Goal: Task Accomplishment & Management: Complete application form

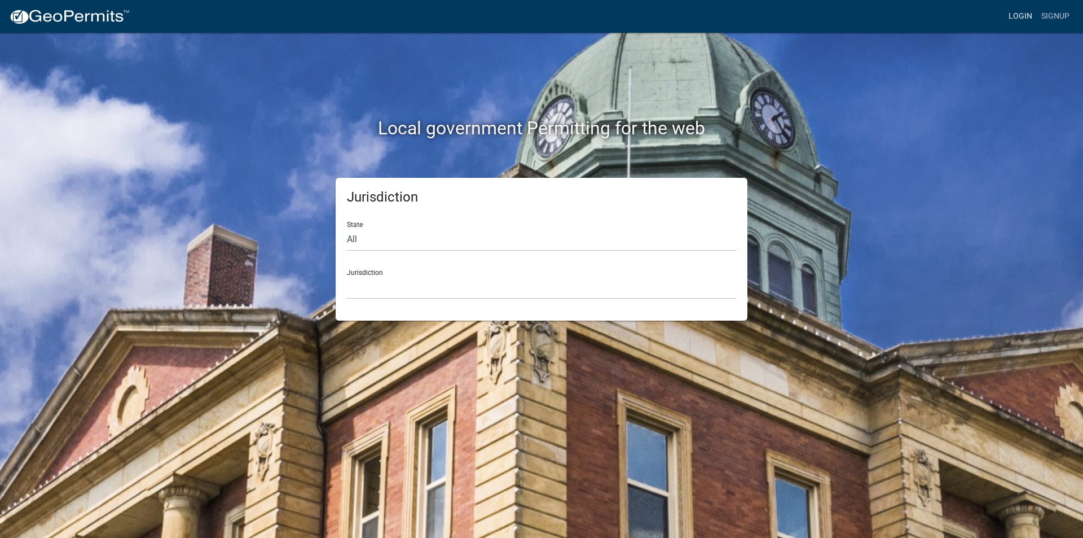
click at [1019, 17] on link "Login" at bounding box center [1020, 16] width 33 height 21
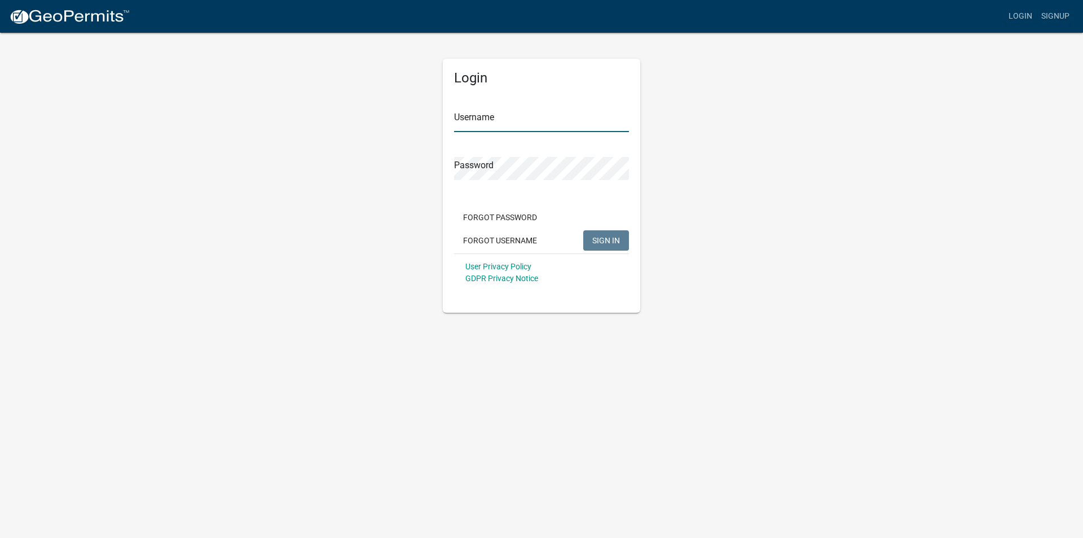
type input "mmcdonnell"
click at [595, 232] on button "SIGN IN" at bounding box center [606, 240] width 46 height 20
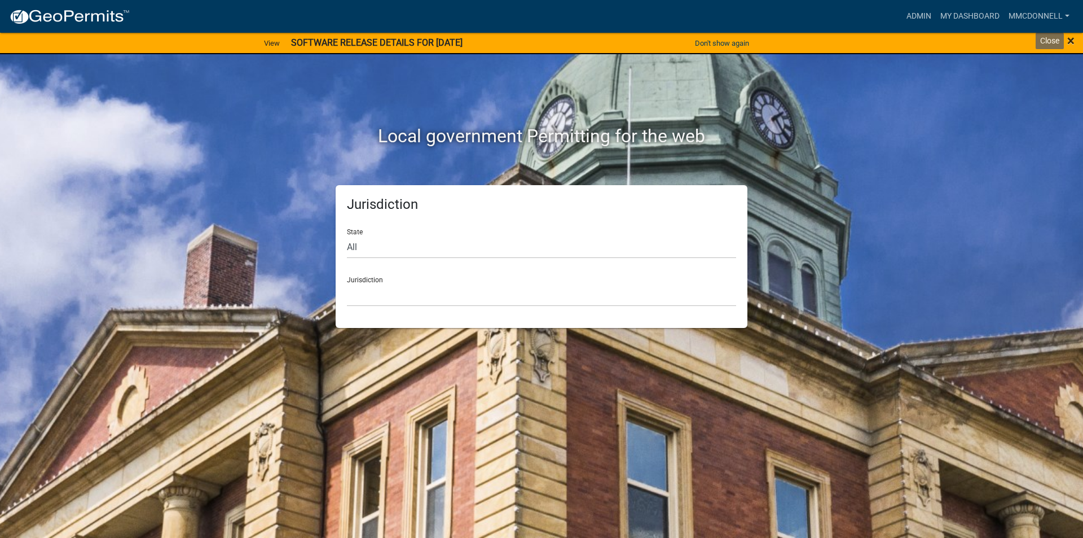
click at [1068, 36] on span "×" at bounding box center [1070, 41] width 7 height 16
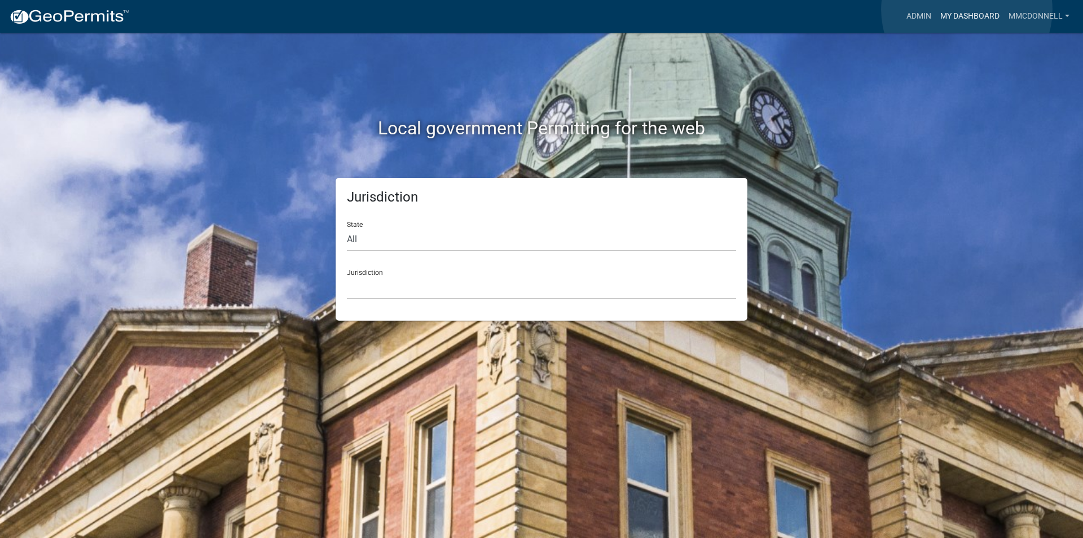
click at [967, 10] on link "My Dashboard" at bounding box center [970, 16] width 68 height 21
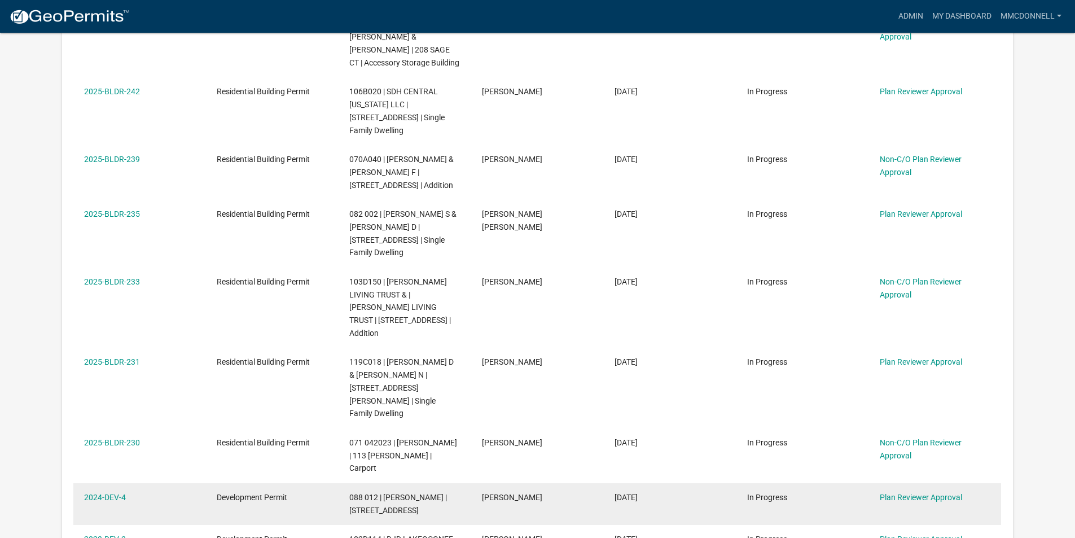
scroll to position [474, 0]
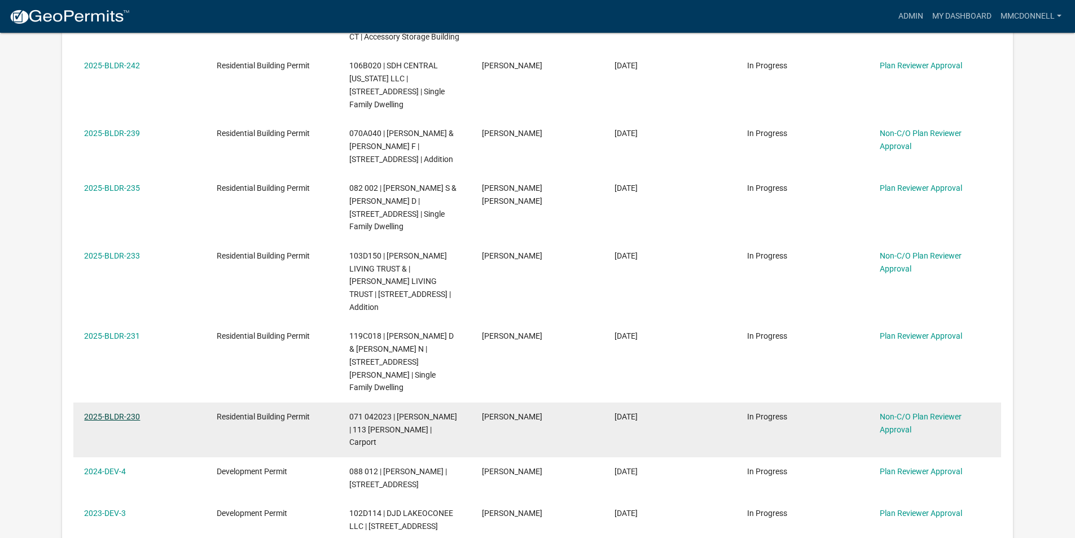
click at [98, 412] on link "2025-BLDR-230" at bounding box center [112, 416] width 56 height 9
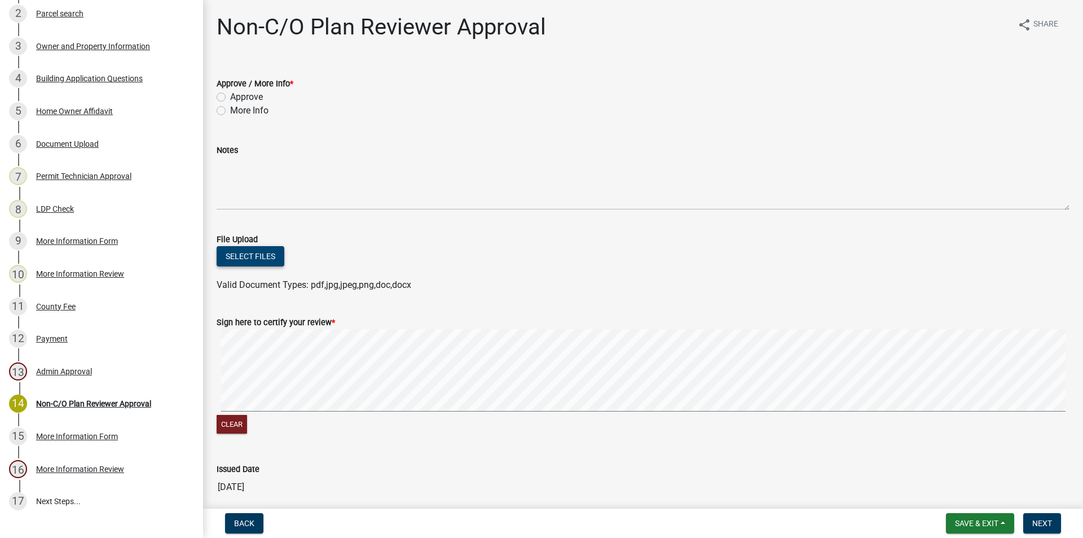
click at [248, 257] on button "Select files" at bounding box center [251, 256] width 68 height 20
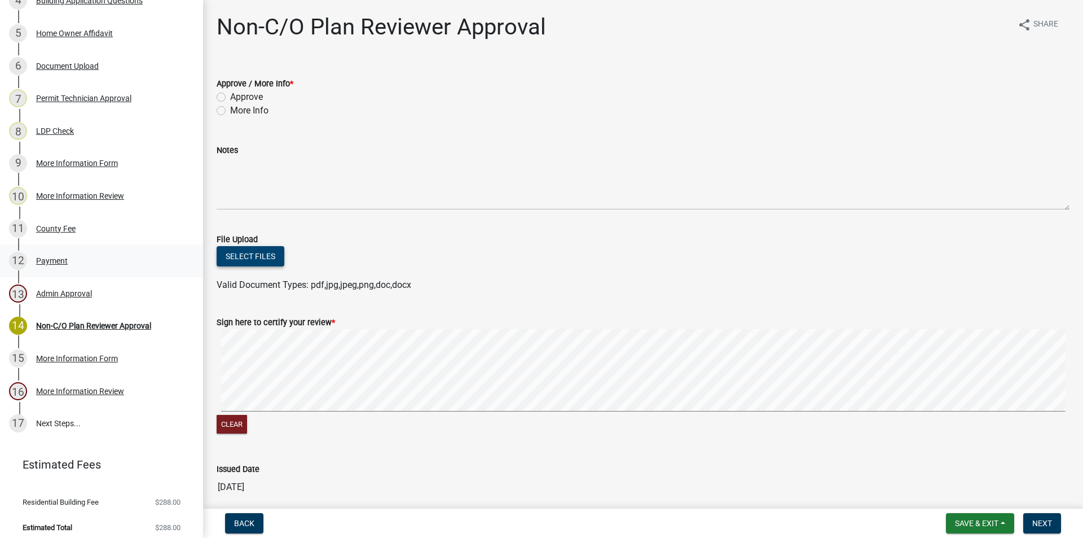
scroll to position [310, 0]
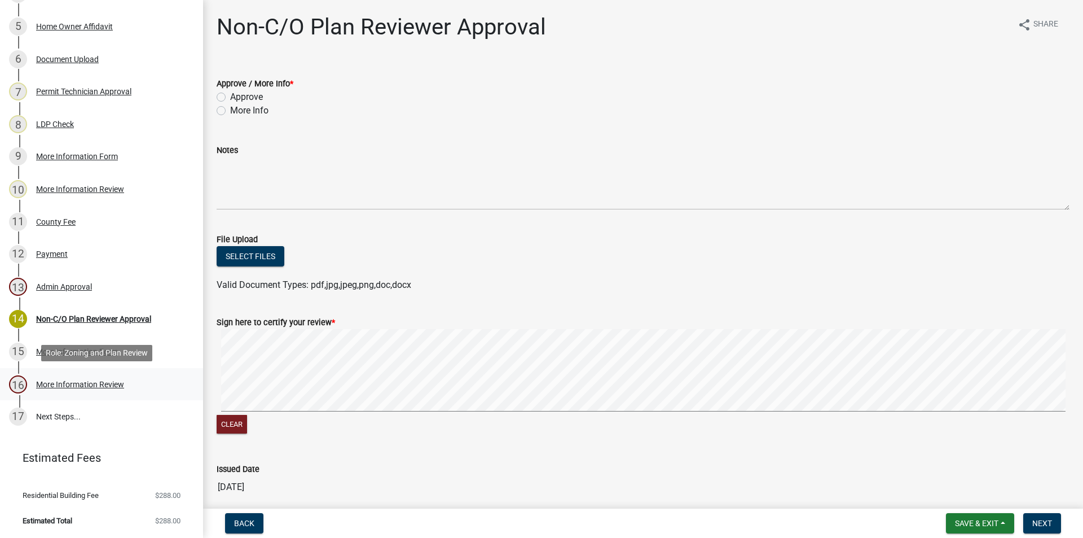
click at [77, 383] on div "More Information Review" at bounding box center [80, 384] width 88 height 8
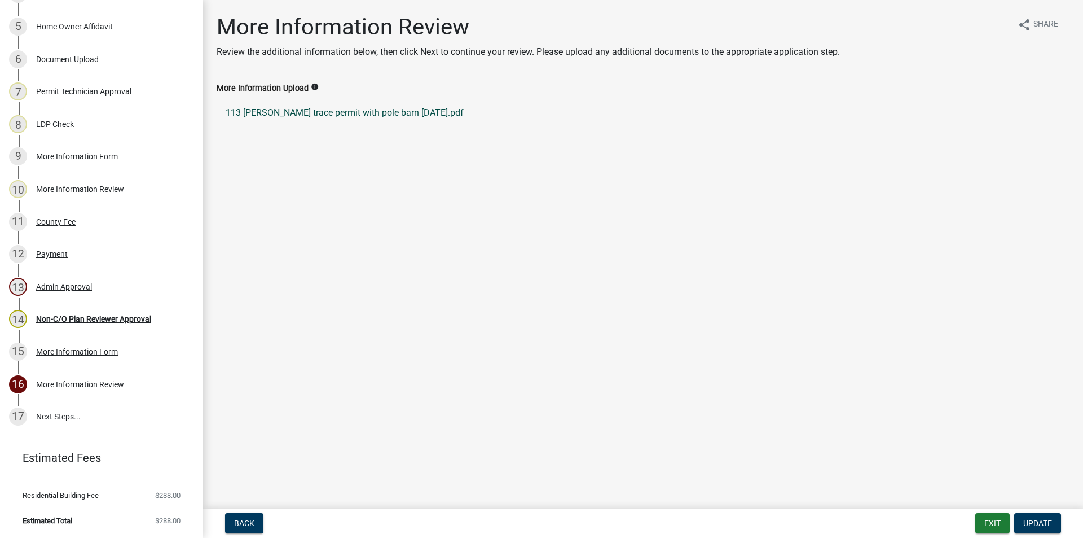
click at [316, 112] on link "113 [PERSON_NAME] trace permit with pole barn [DATE].pdf" at bounding box center [643, 112] width 853 height 27
click at [80, 60] on div "Document Upload" at bounding box center [67, 59] width 63 height 8
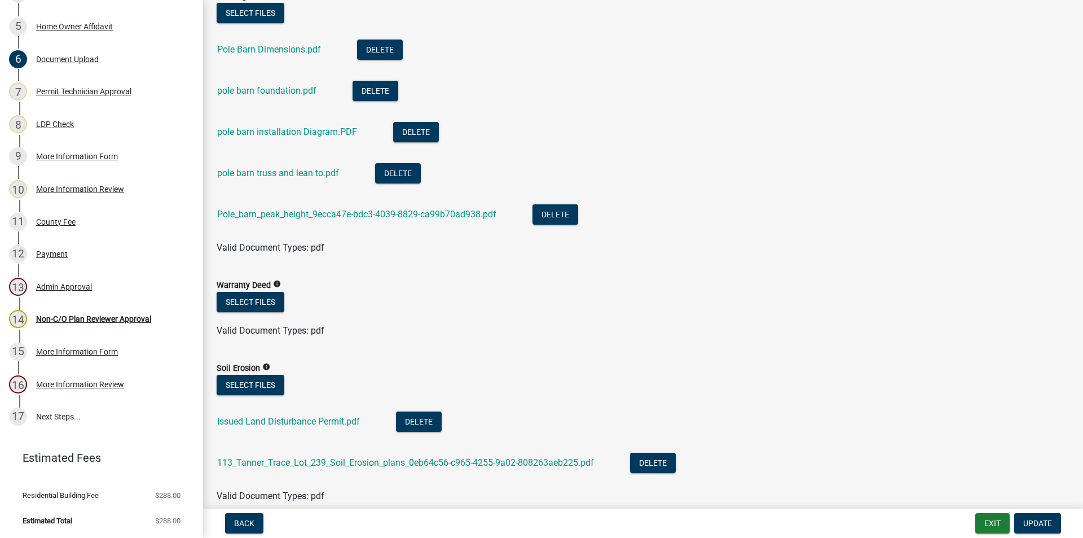
scroll to position [790, 0]
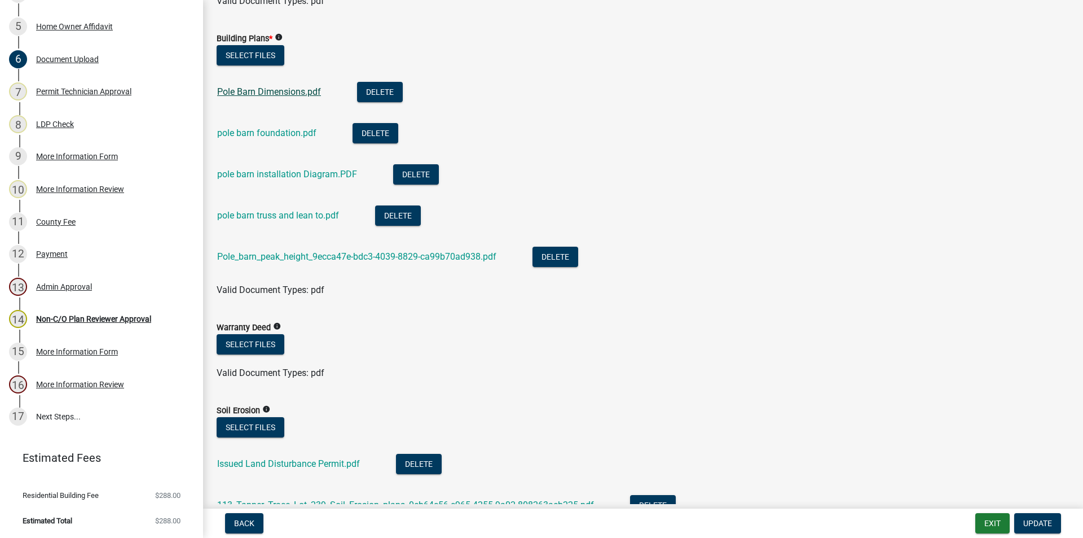
click at [261, 90] on link "Pole Barn Dimensions.pdf" at bounding box center [269, 91] width 104 height 11
click at [272, 135] on link "pole barn foundation.pdf" at bounding box center [266, 132] width 99 height 11
click at [267, 177] on link "pole barn installation Diagram.PDF" at bounding box center [287, 174] width 140 height 11
click at [276, 218] on link "pole barn truss and lean to.pdf" at bounding box center [278, 215] width 122 height 11
click at [283, 254] on link "Pole_barn_peak_height_9ecca47e-bdc3-4039-8829-ca99b70ad938.pdf" at bounding box center [356, 256] width 279 height 11
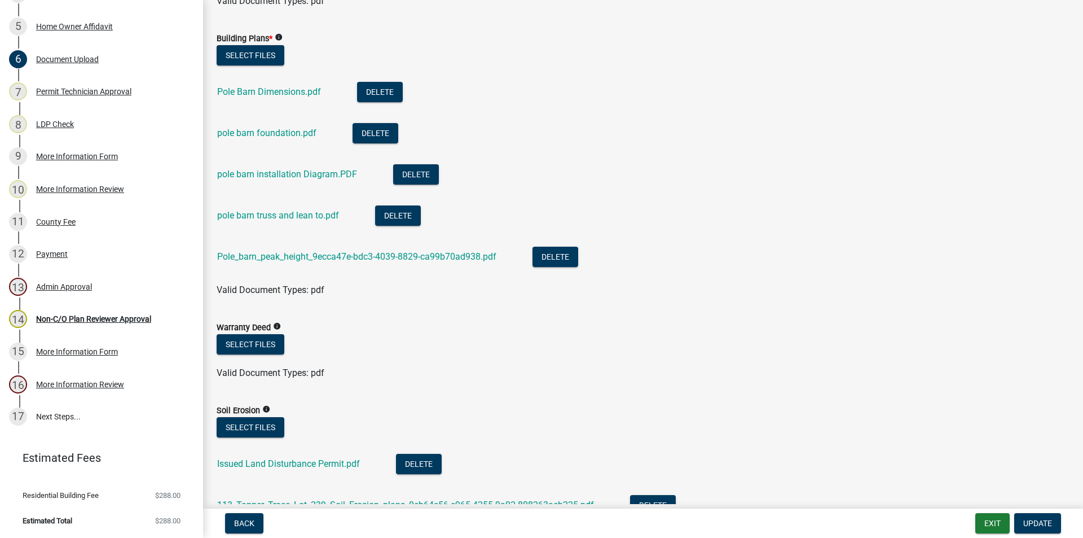
click at [246, 295] on div "Valid Document Types: pdf" at bounding box center [643, 290] width 870 height 14
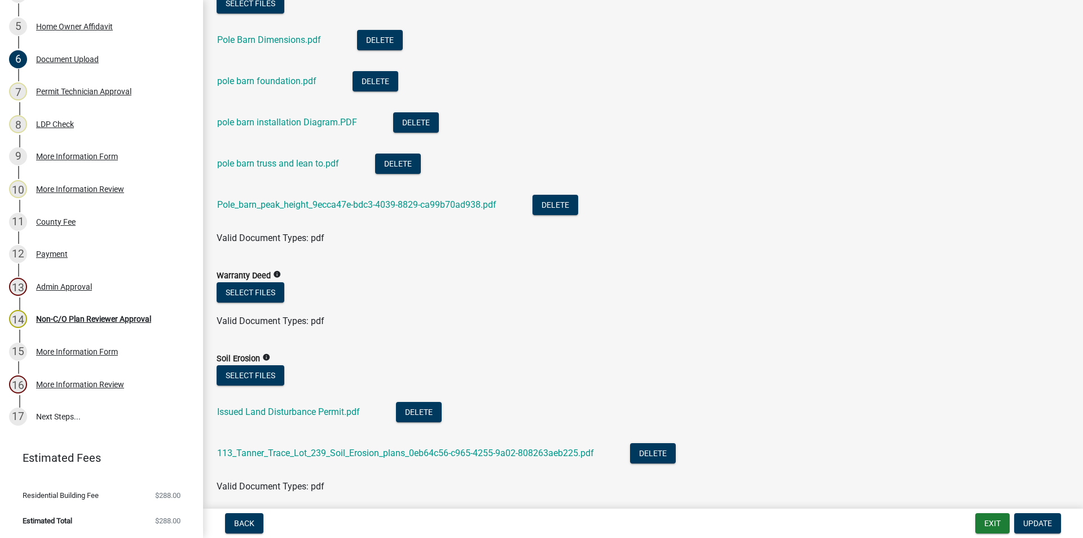
scroll to position [816, 0]
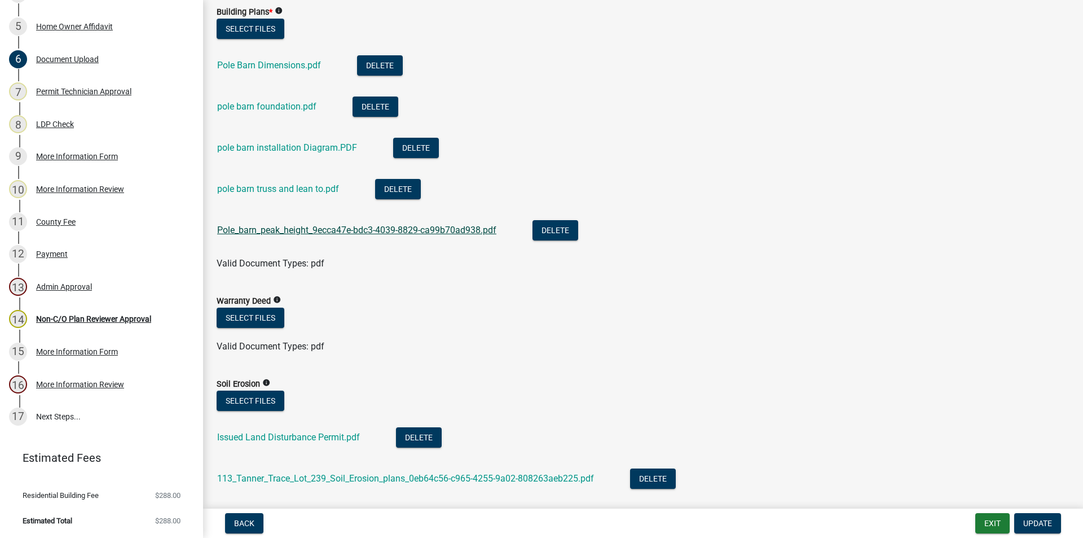
click at [328, 227] on link "Pole_barn_peak_height_9ecca47e-bdc3-4039-8829-ca99b70ad938.pdf" at bounding box center [356, 229] width 279 height 11
click at [280, 64] on link "Pole Barn Dimensions.pdf" at bounding box center [269, 65] width 104 height 11
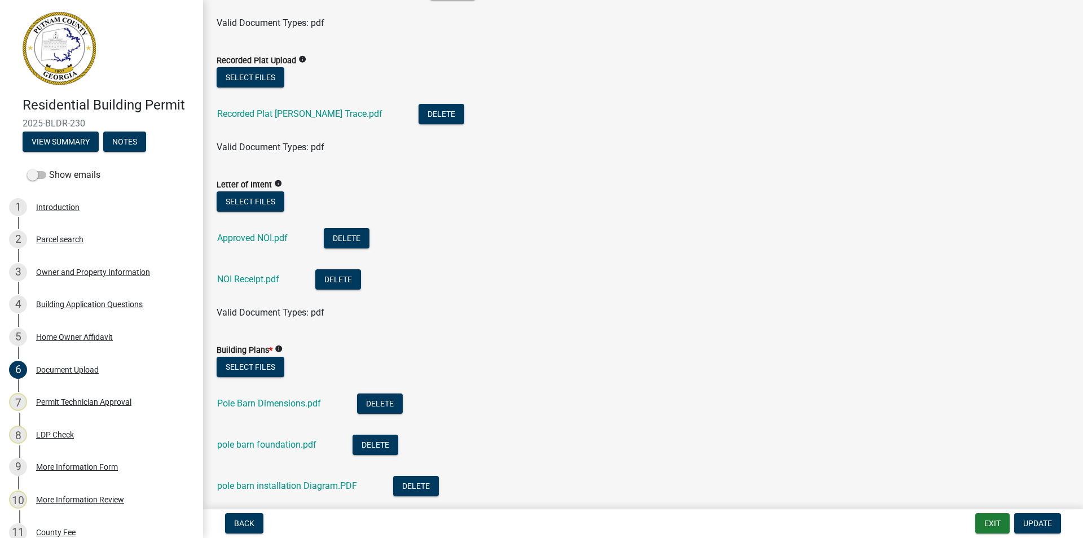
scroll to position [478, 0]
click at [267, 403] on link "Pole Barn Dimensions.pdf" at bounding box center [269, 403] width 104 height 11
click at [277, 441] on link "pole barn foundation.pdf" at bounding box center [266, 444] width 99 height 11
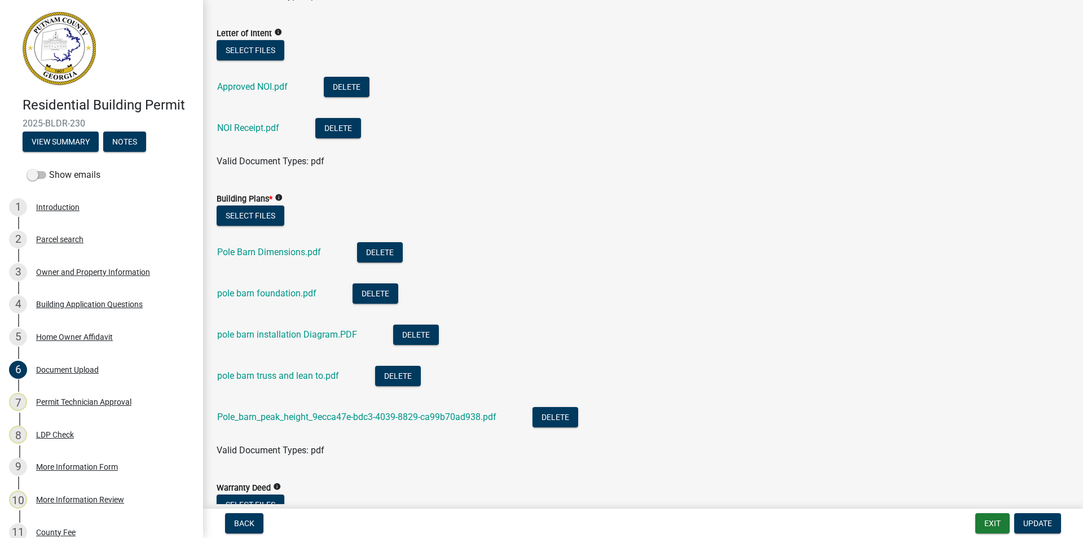
scroll to position [647, 0]
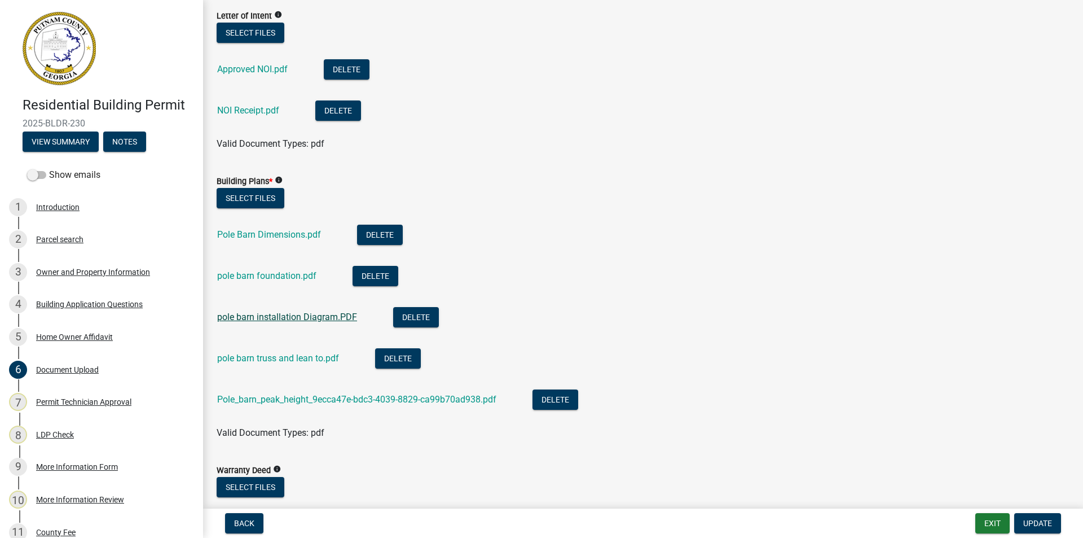
click at [272, 316] on link "pole barn installation Diagram.PDF" at bounding box center [287, 316] width 140 height 11
click at [266, 355] on link "pole barn truss and lean to.pdf" at bounding box center [278, 358] width 122 height 11
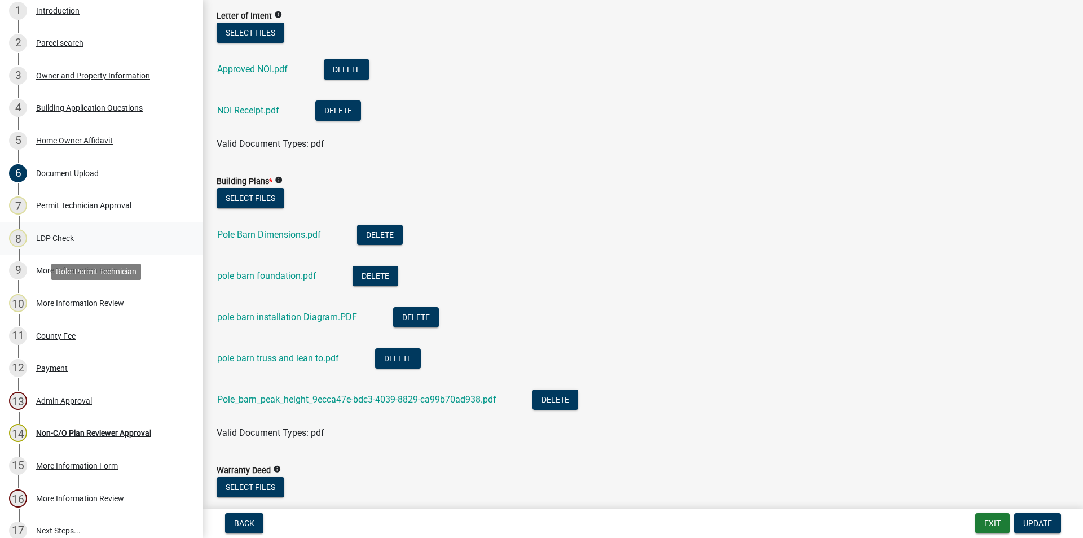
scroll to position [226, 0]
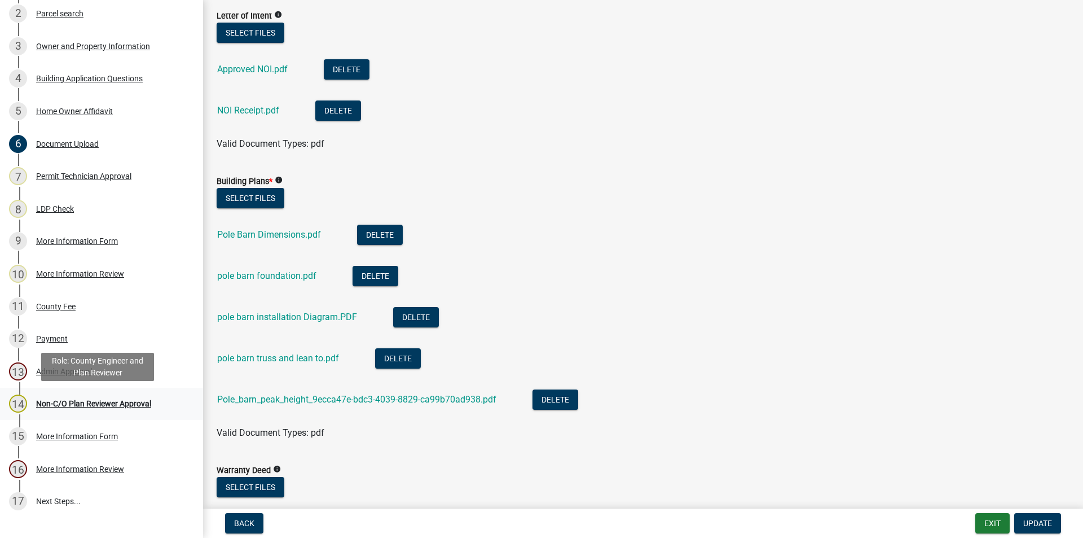
click at [77, 404] on div "Non-C/O Plan Reviewer Approval" at bounding box center [93, 403] width 115 height 8
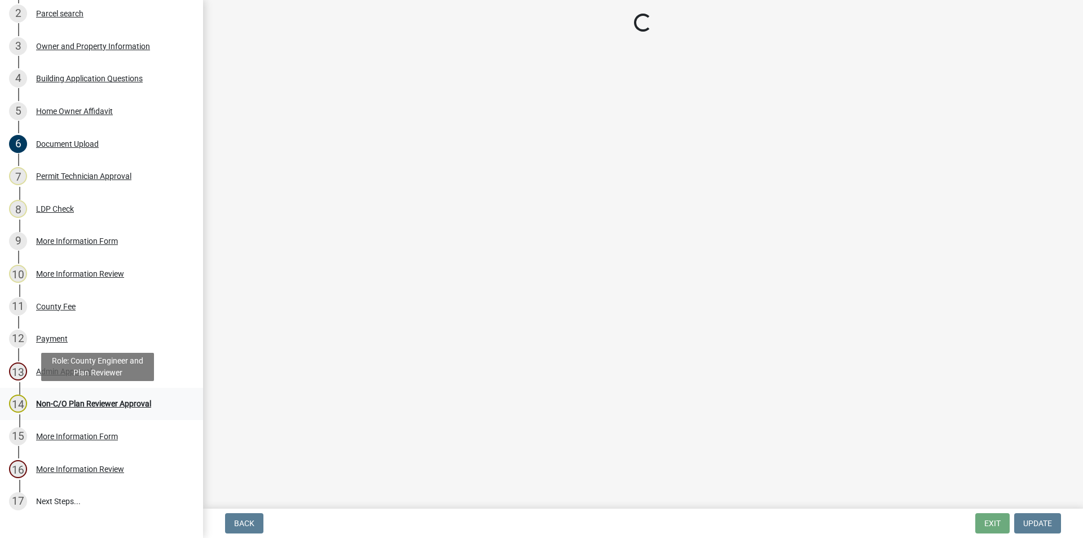
scroll to position [0, 0]
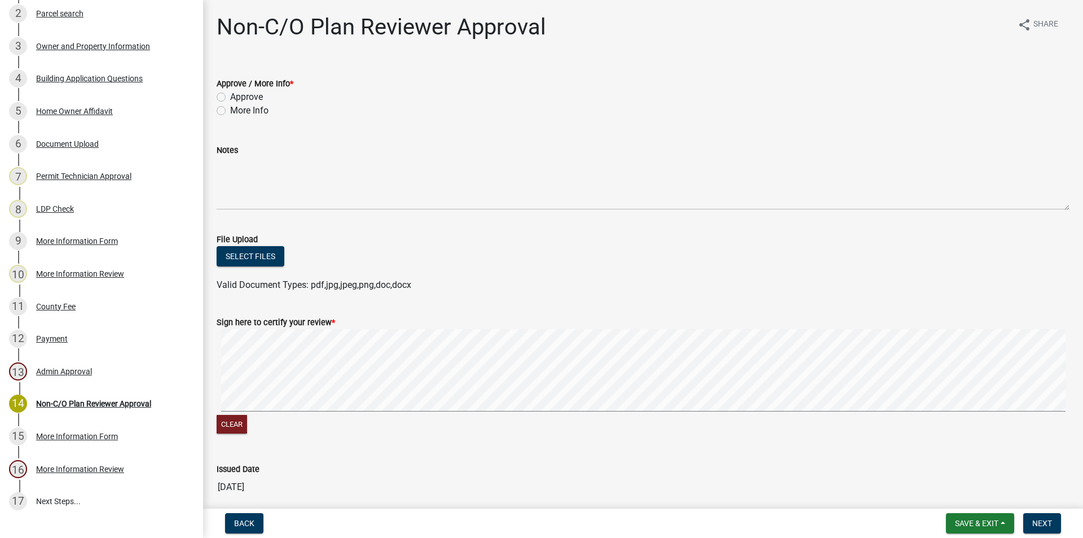
click at [230, 97] on label "Approve" at bounding box center [246, 97] width 33 height 14
click at [230, 97] on input "Approve" at bounding box center [233, 93] width 7 height 7
radio input "true"
click at [243, 256] on button "Select files" at bounding box center [251, 256] width 68 height 20
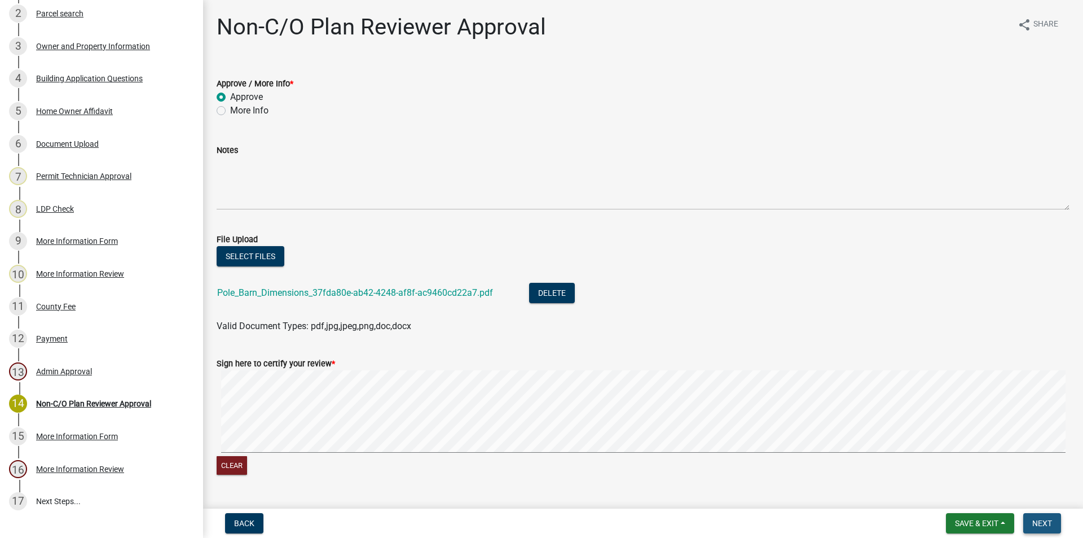
click at [1042, 525] on span "Next" at bounding box center [1042, 522] width 20 height 9
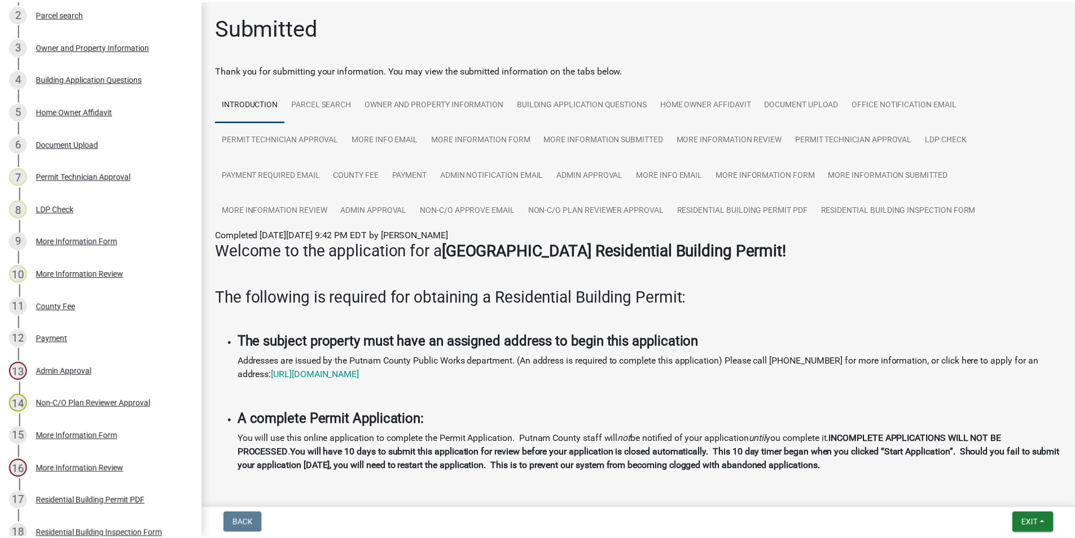
scroll to position [323, 0]
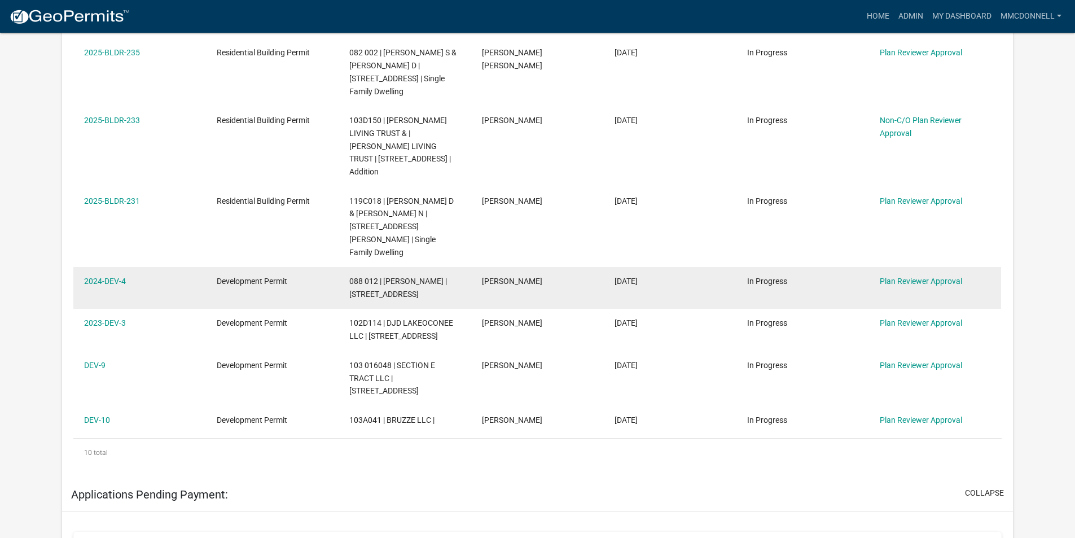
scroll to position [620, 0]
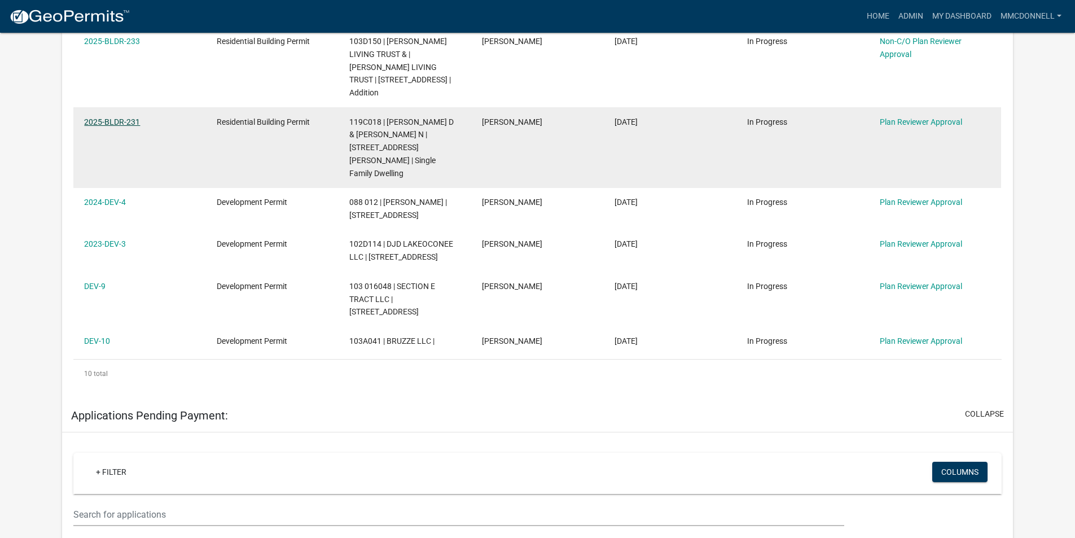
click at [123, 117] on link "2025-BLDR-231" at bounding box center [112, 121] width 56 height 9
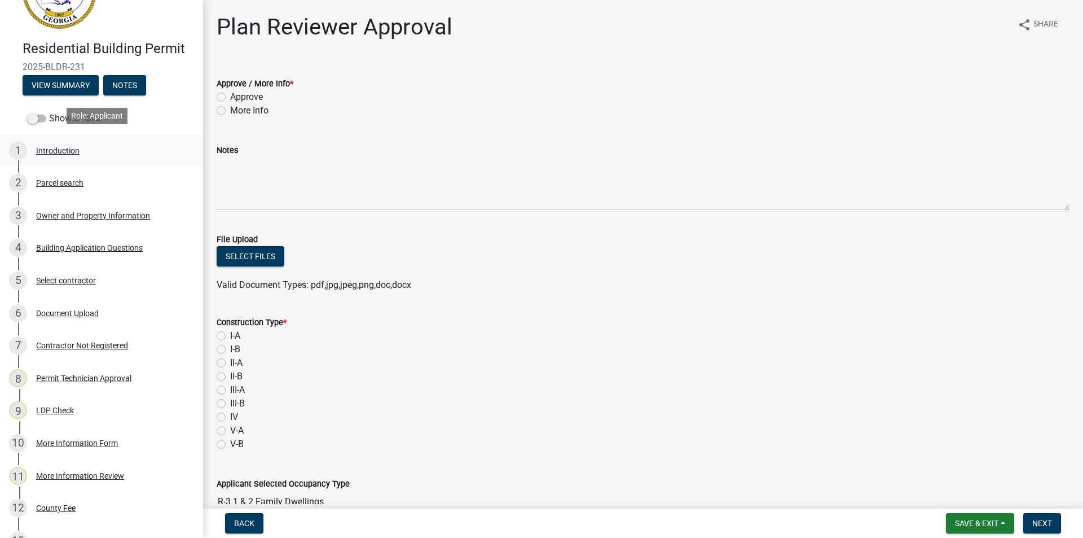
scroll to position [113, 0]
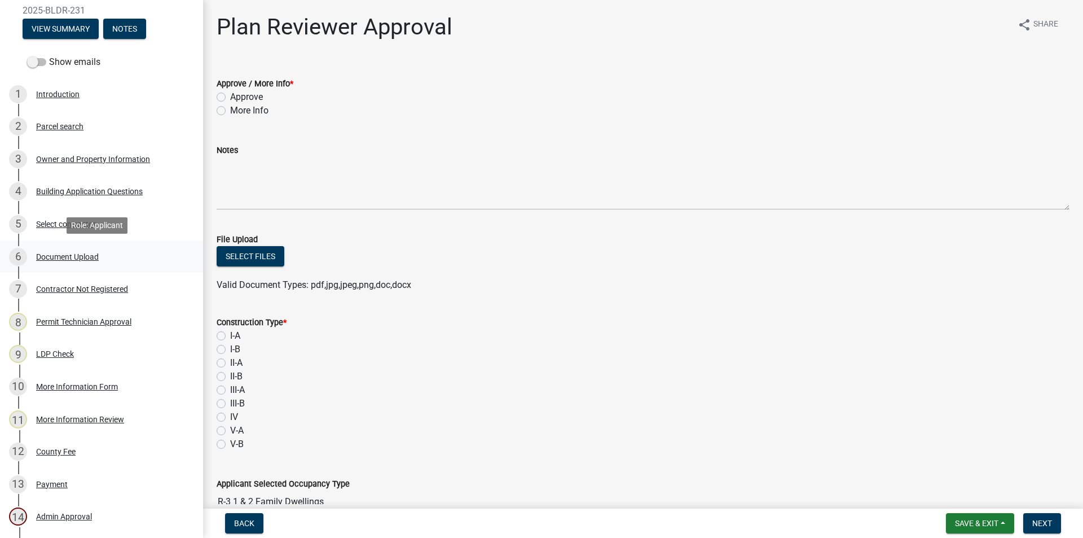
click at [52, 254] on div "Document Upload" at bounding box center [67, 257] width 63 height 8
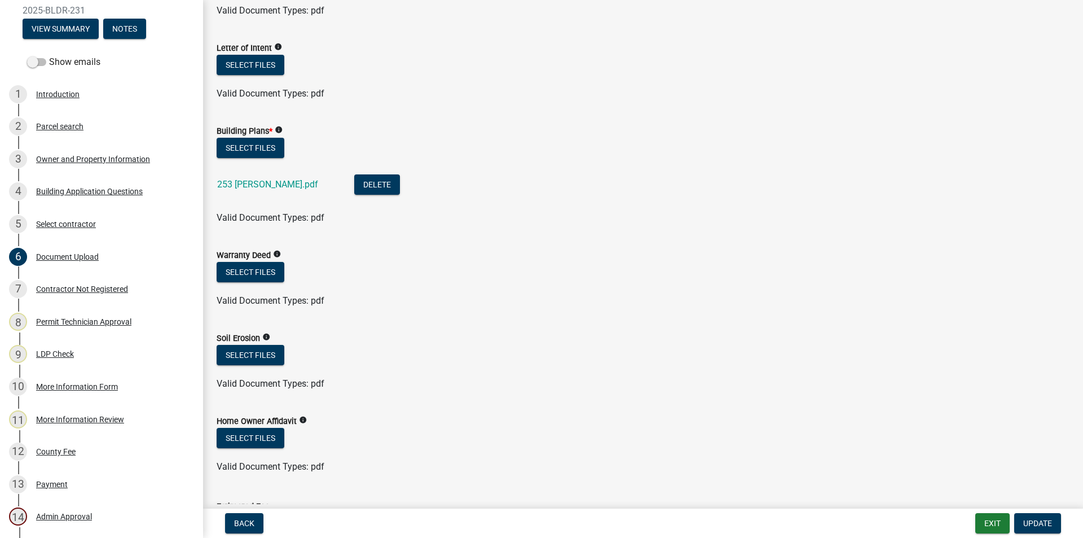
scroll to position [558, 0]
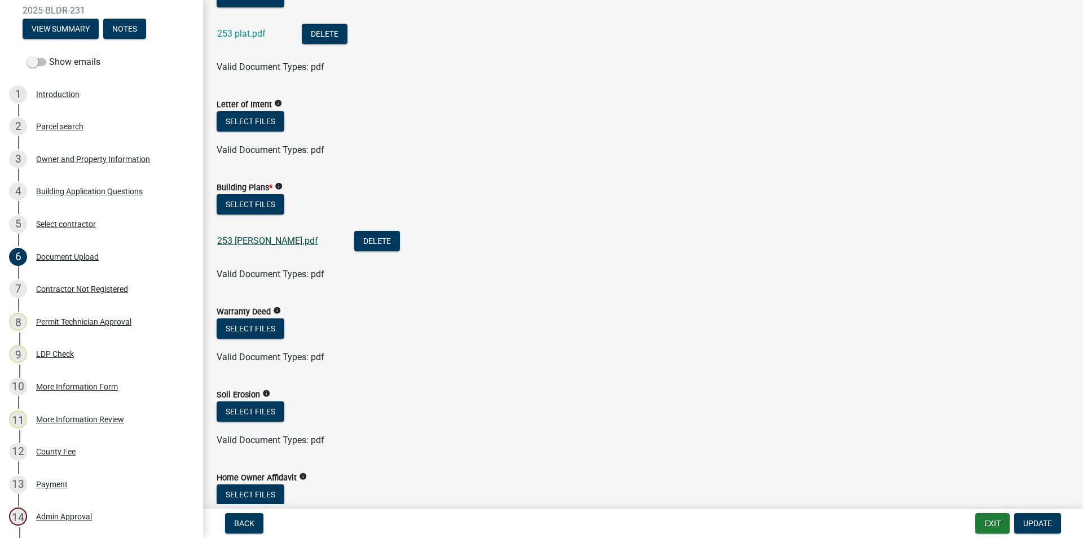
click at [239, 241] on link "253 [PERSON_NAME].pdf" at bounding box center [267, 240] width 101 height 11
click at [73, 190] on div "Building Application Questions" at bounding box center [89, 191] width 107 height 8
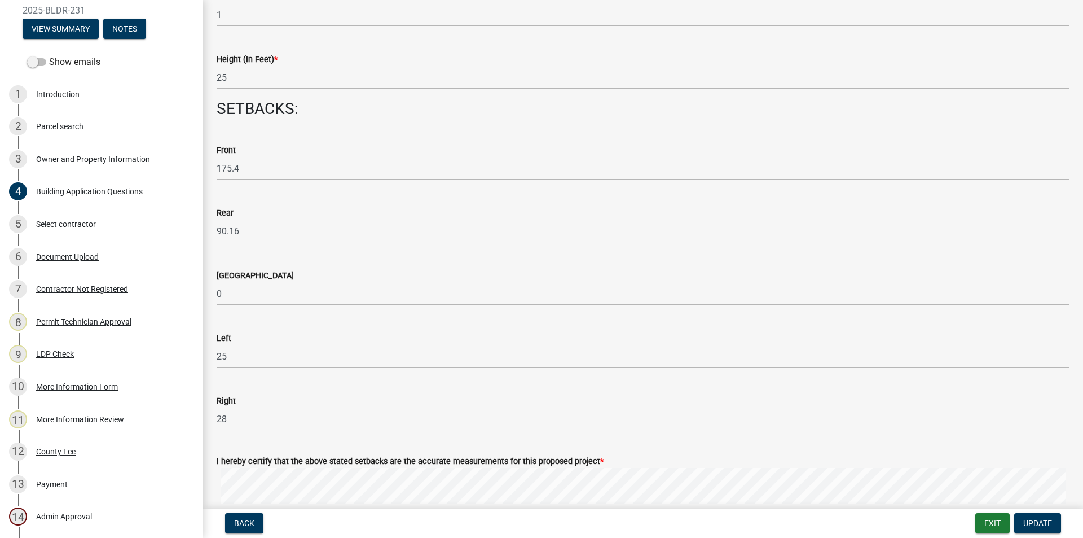
scroll to position [1297, 0]
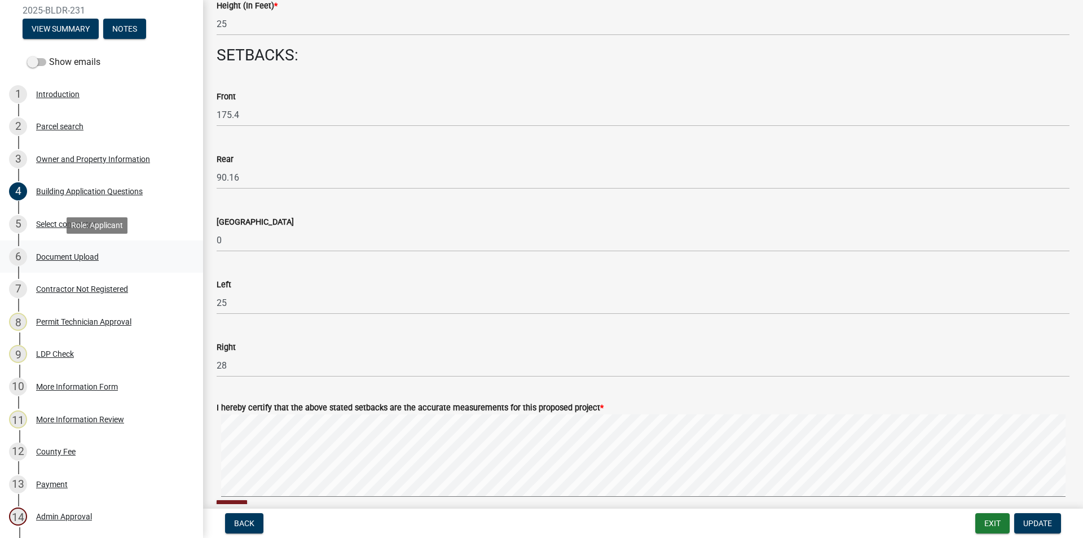
click at [48, 256] on div "Document Upload" at bounding box center [67, 257] width 63 height 8
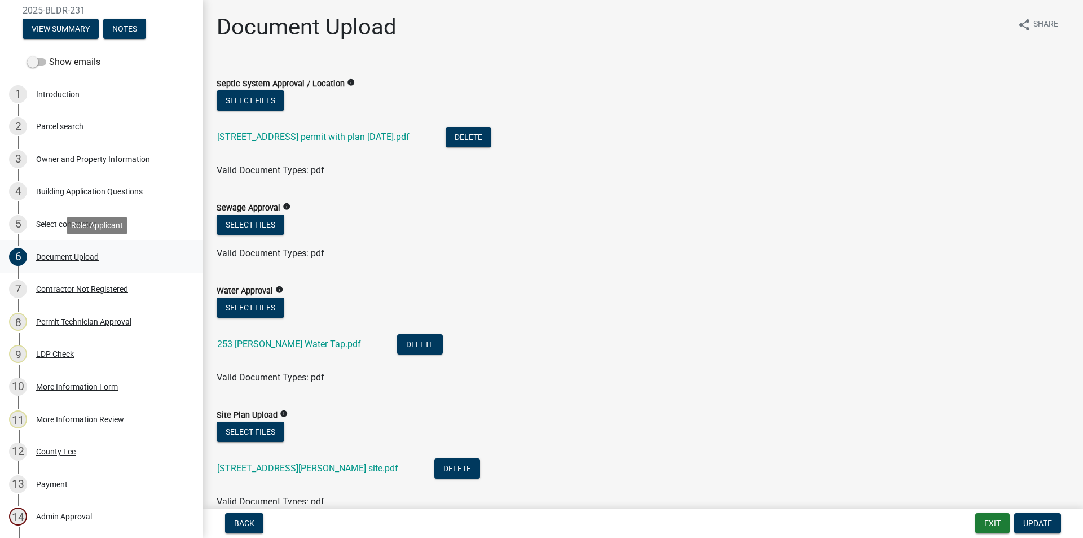
click at [64, 254] on div "Document Upload" at bounding box center [67, 257] width 63 height 8
click at [61, 254] on div "Document Upload" at bounding box center [67, 257] width 63 height 8
click at [283, 136] on link "[STREET_ADDRESS] permit with plan [DATE].pdf" at bounding box center [313, 136] width 192 height 11
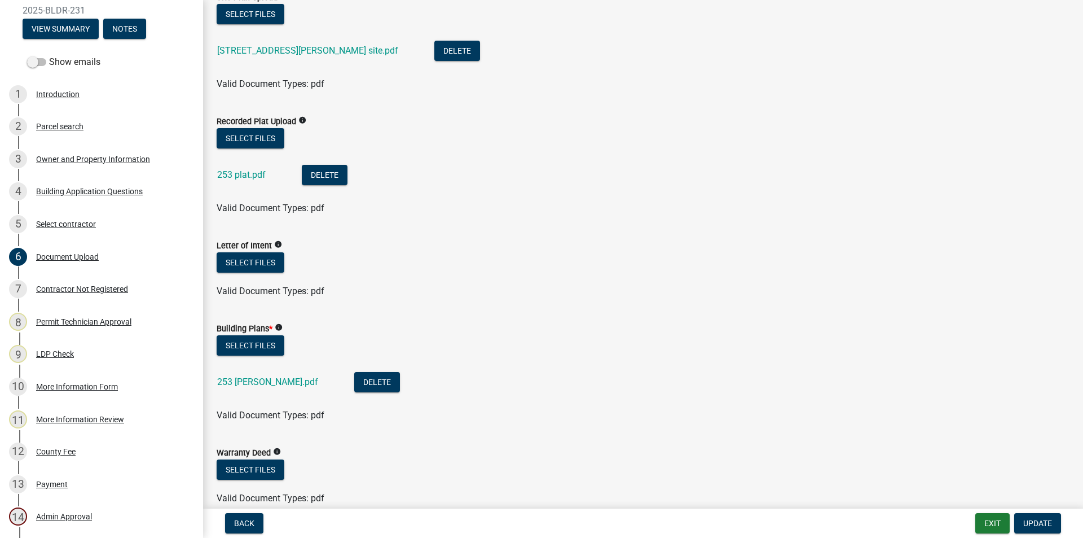
scroll to position [451, 0]
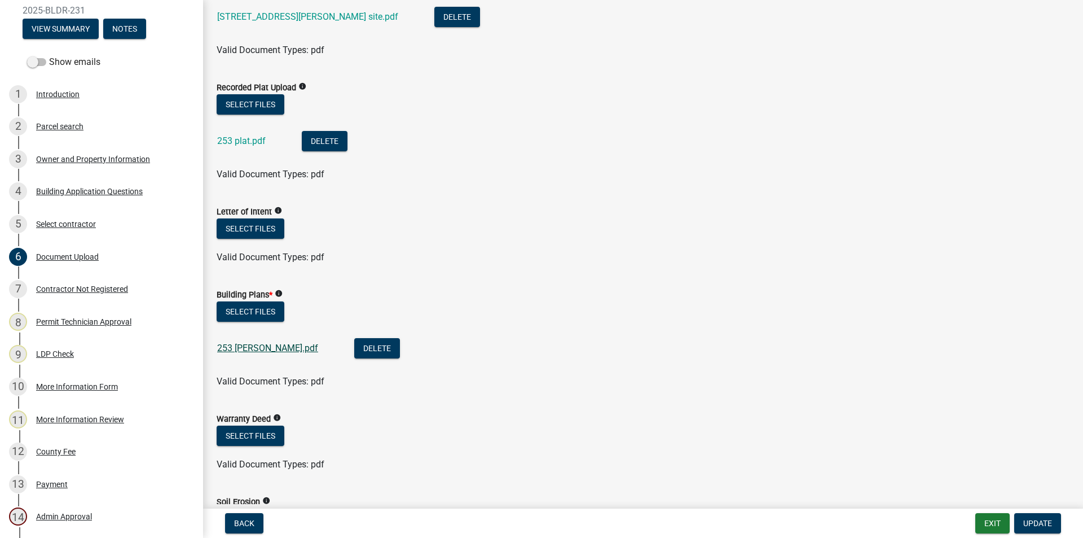
click at [240, 347] on link "253 [PERSON_NAME].pdf" at bounding box center [267, 347] width 101 height 11
